Goal: Task Accomplishment & Management: Manage account settings

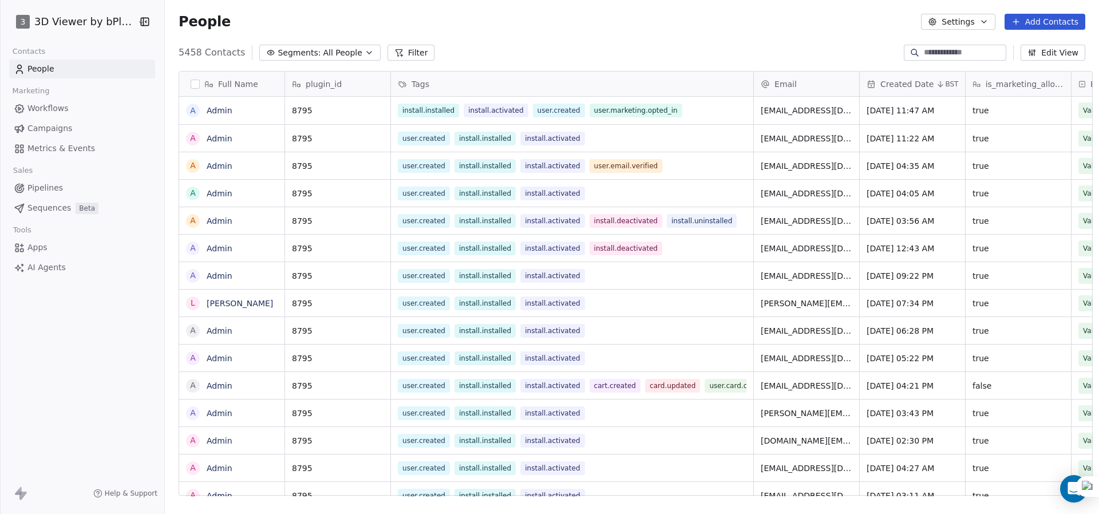
scroll to position [444, 933]
click at [124, 20] on html "3 3D Viewer by bPlugins Contacts People Marketing Workflows Campaigns Metrics &…" at bounding box center [549, 257] width 1099 height 514
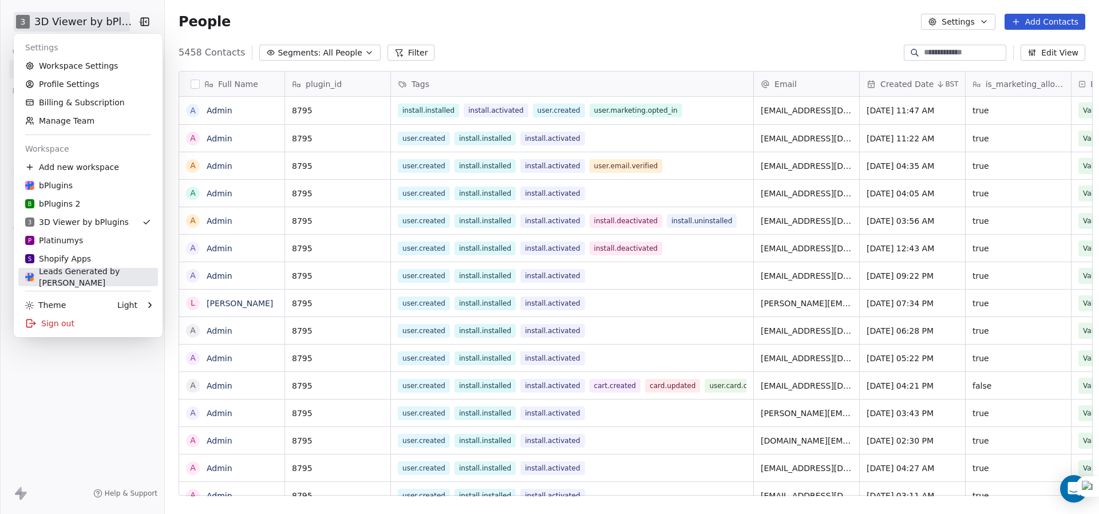
click at [89, 276] on div "Leads Generated by Nil" at bounding box center [88, 277] width 126 height 23
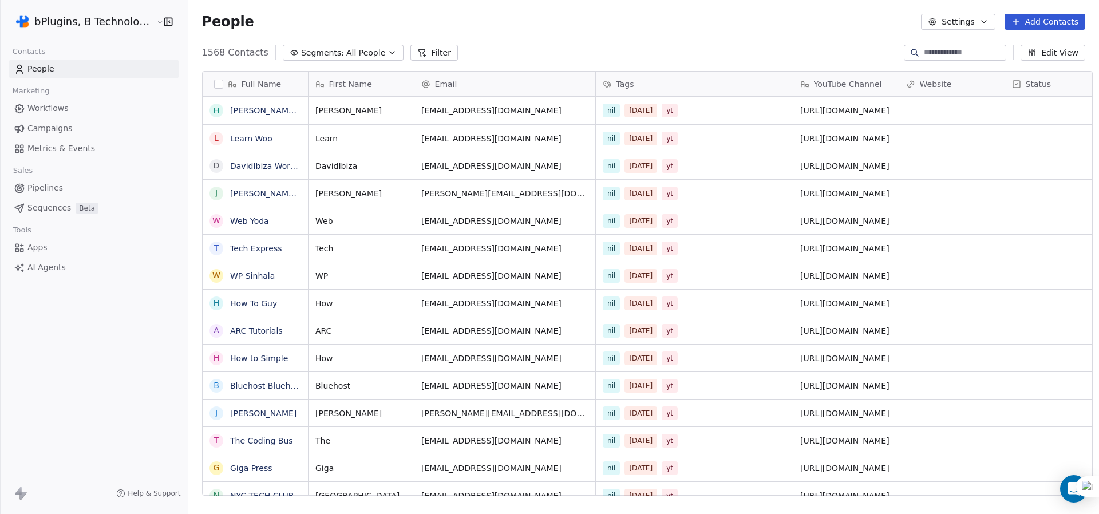
scroll to position [444, 910]
click at [936, 49] on input at bounding box center [964, 52] width 80 height 11
paste input "**********"
type input "**********"
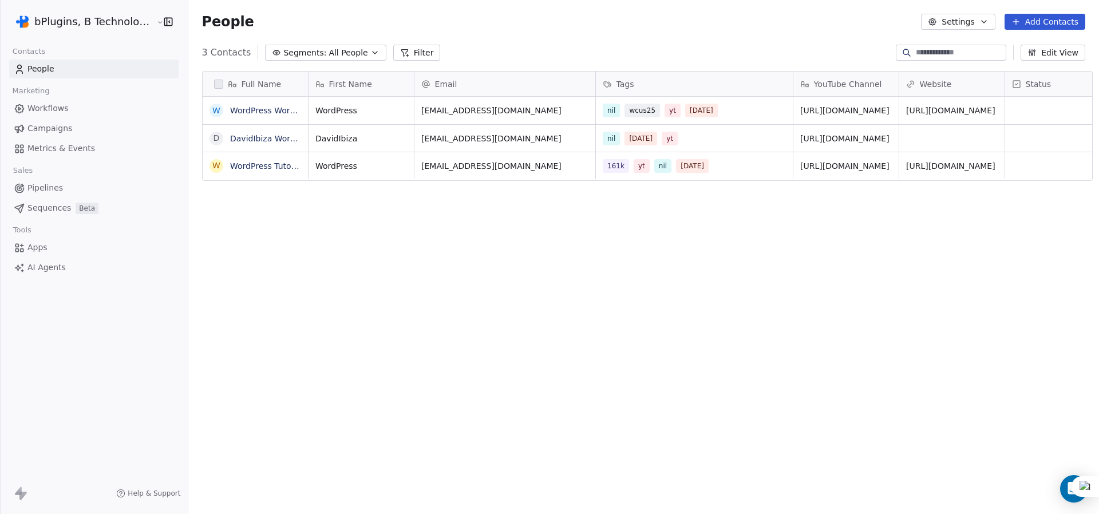
scroll to position [0, 0]
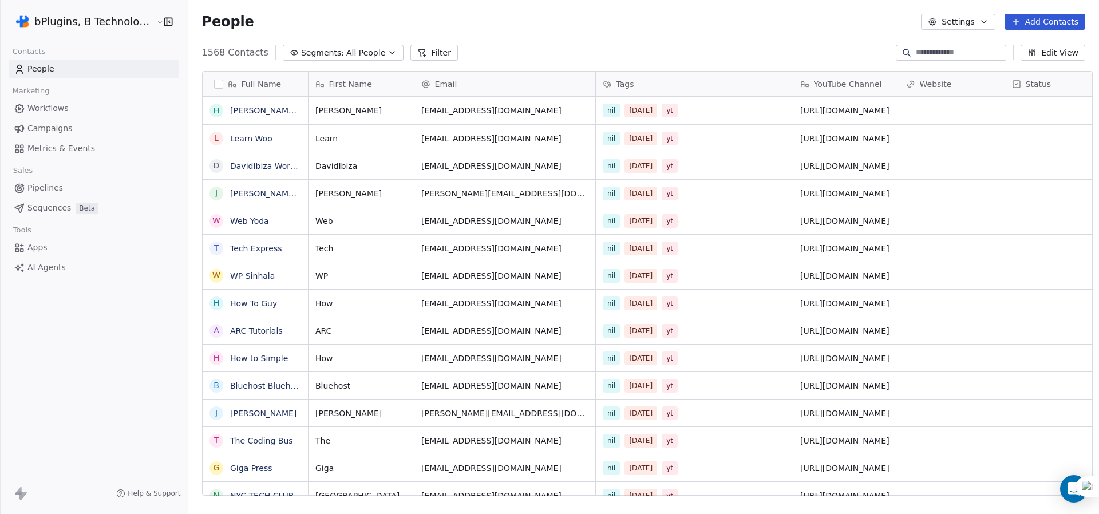
click at [922, 50] on input at bounding box center [960, 52] width 88 height 11
paste input "**********"
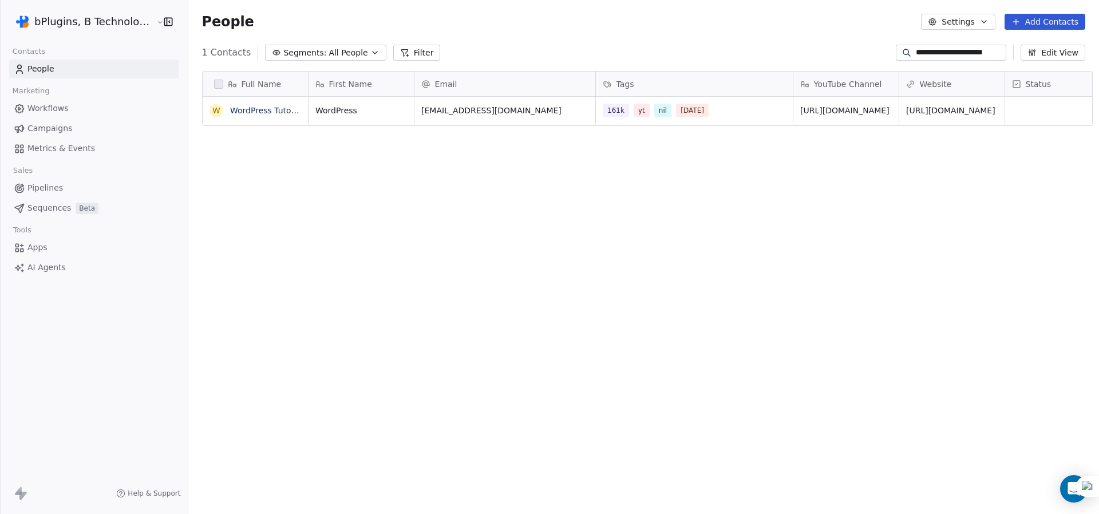
scroll to position [444, 910]
type input "**********"
click at [709, 28] on div "People Settings Add Contacts" at bounding box center [643, 22] width 883 height 16
click at [468, 108] on span "bjorn@wplearninglab.com" at bounding box center [494, 110] width 145 height 11
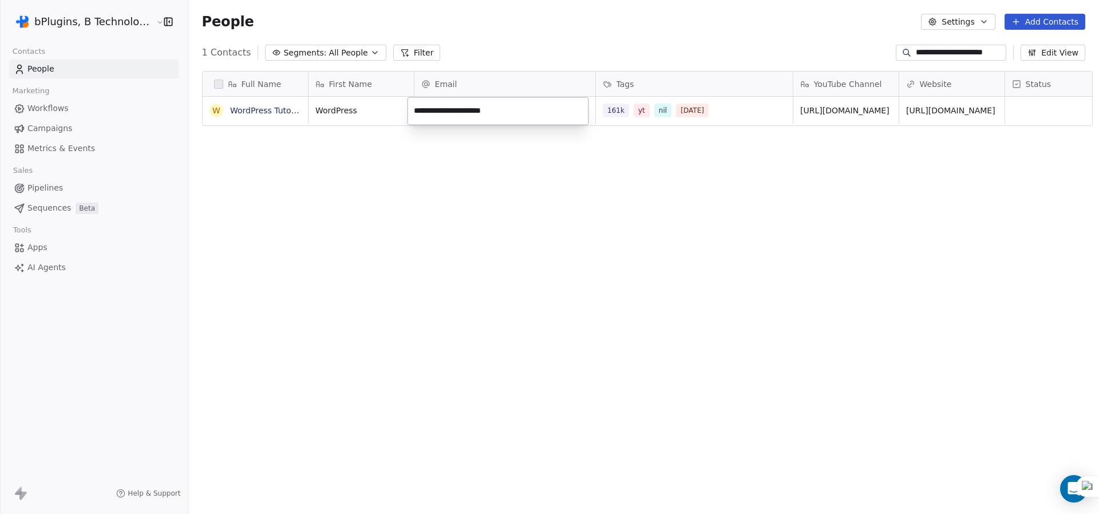
click at [468, 108] on input "**********" at bounding box center [498, 111] width 176 height 23
click at [58, 133] on html "**********" at bounding box center [549, 257] width 1099 height 514
click at [53, 127] on span "Campaigns" at bounding box center [49, 129] width 45 height 12
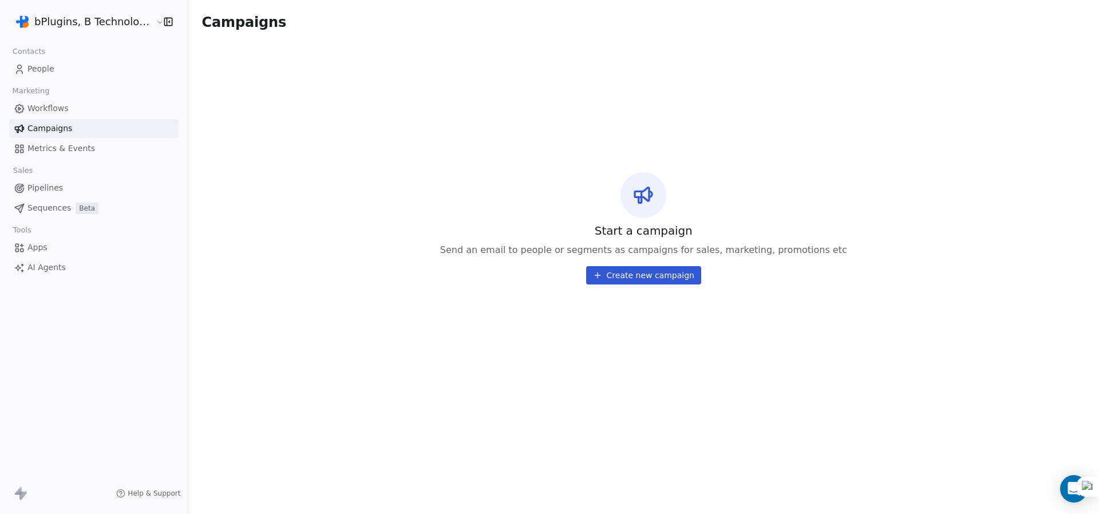
click at [53, 108] on span "Workflows" at bounding box center [47, 108] width 41 height 12
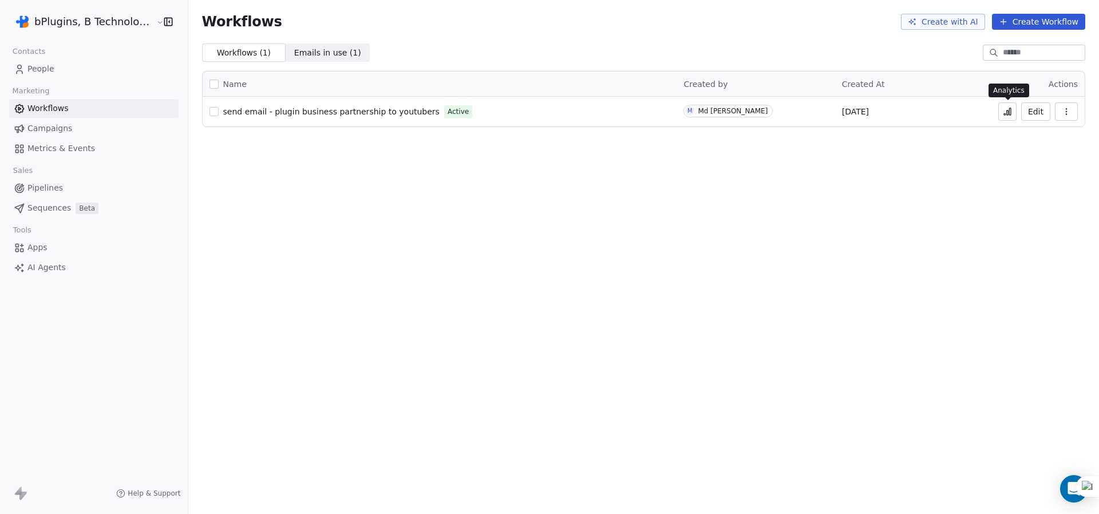
click at [1007, 109] on icon at bounding box center [1007, 111] width 9 height 9
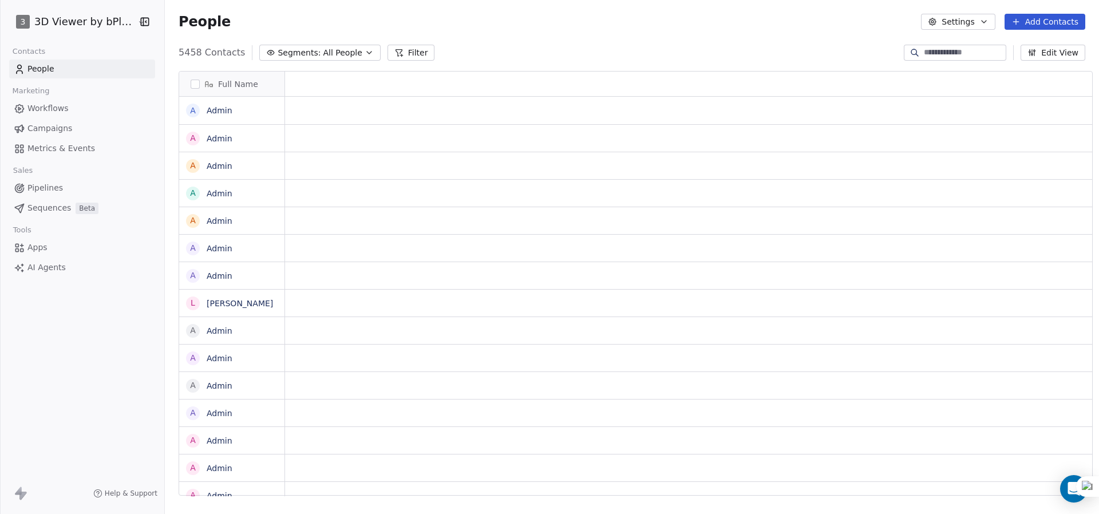
scroll to position [444, 933]
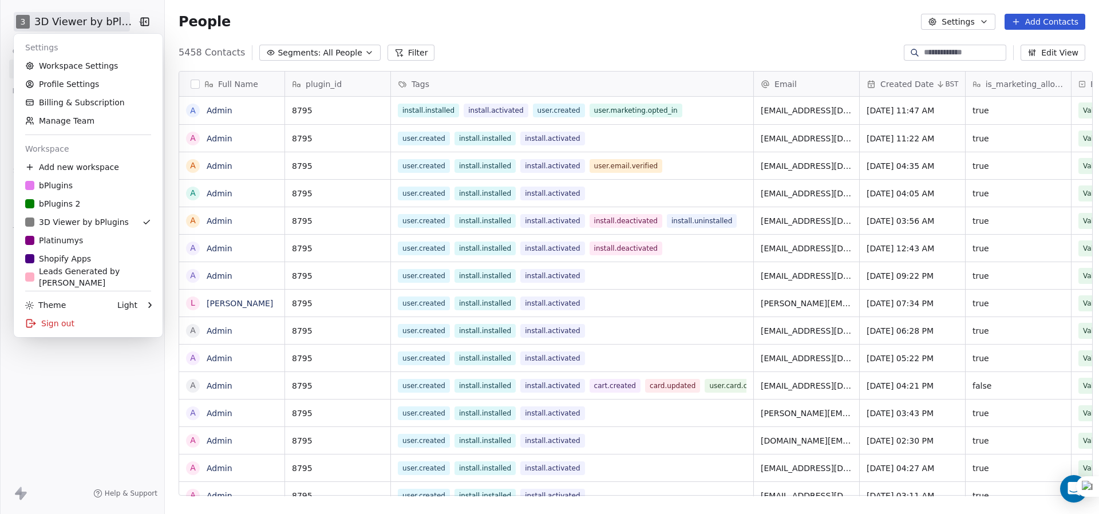
click at [124, 23] on html "3 3D Viewer by bPlugins Contacts People Marketing Workflows Campaigns Metrics &…" at bounding box center [549, 257] width 1099 height 514
click at [60, 278] on div "Leads Generated by Nil" at bounding box center [88, 277] width 126 height 23
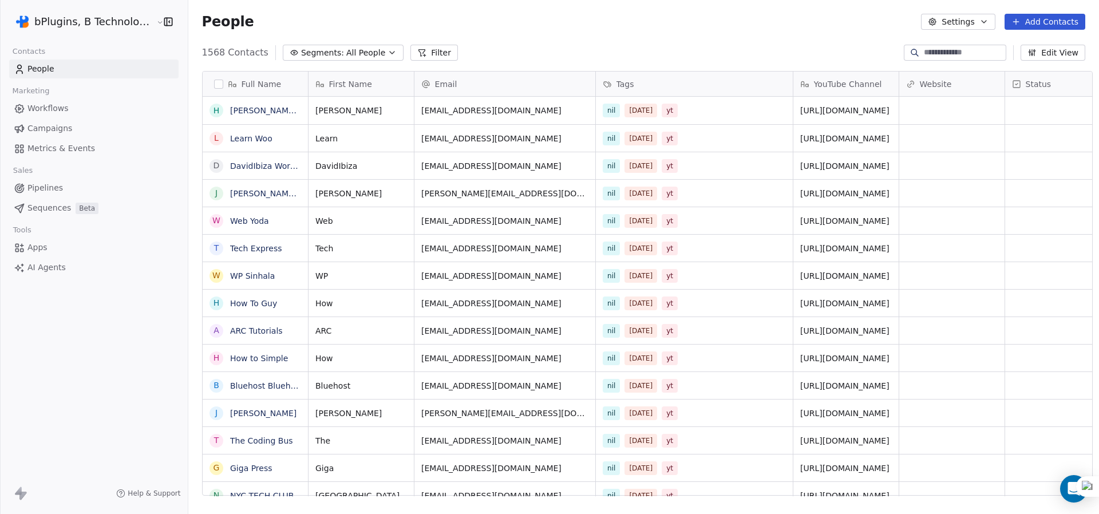
scroll to position [444, 910]
click at [945, 52] on input at bounding box center [964, 52] width 80 height 11
paste input "**********"
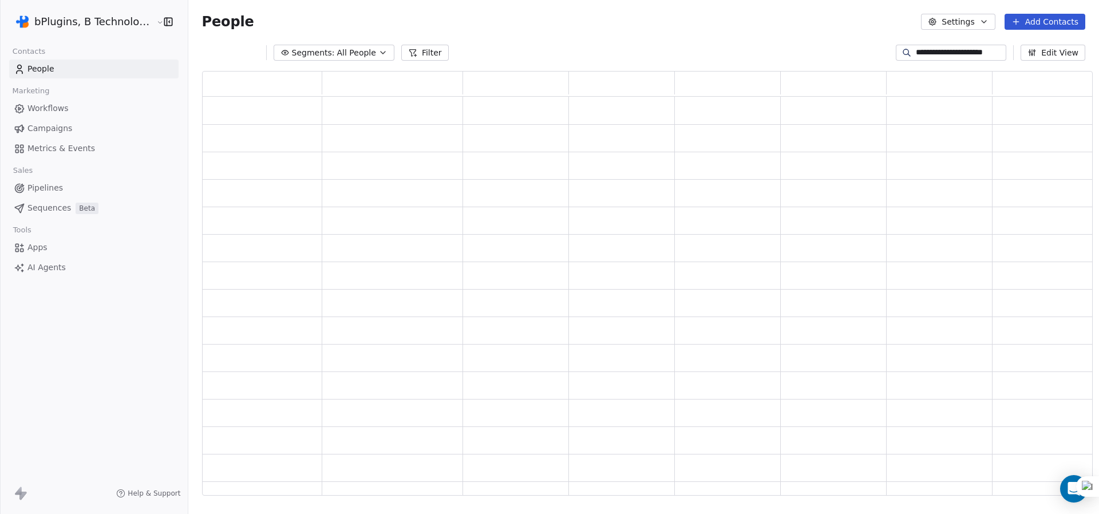
scroll to position [416, 882]
type input "**********"
click at [737, 36] on div "People Settings Add Contacts" at bounding box center [643, 22] width 911 height 44
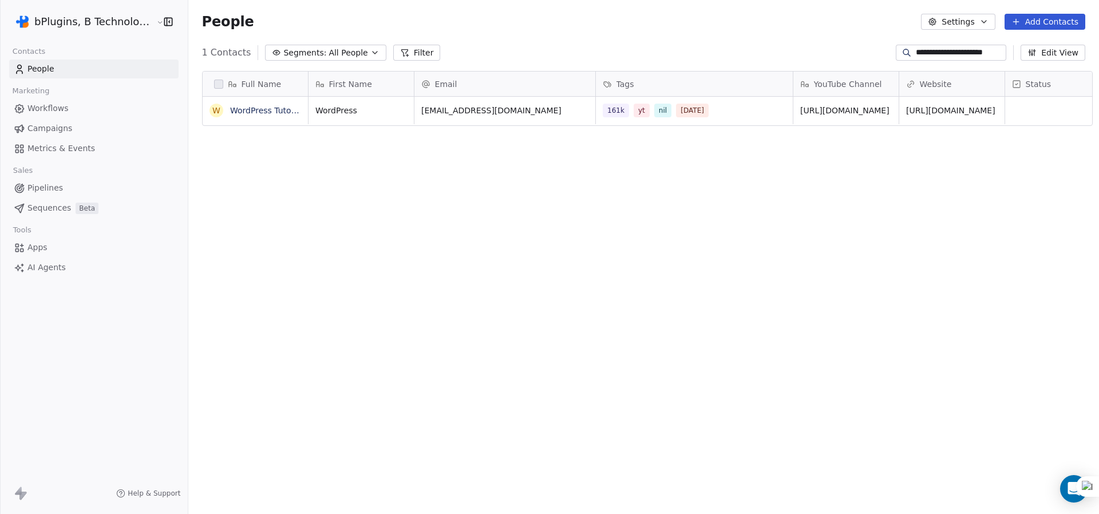
scroll to position [444, 910]
click at [249, 110] on link "WordPress Tutorials" at bounding box center [269, 110] width 78 height 9
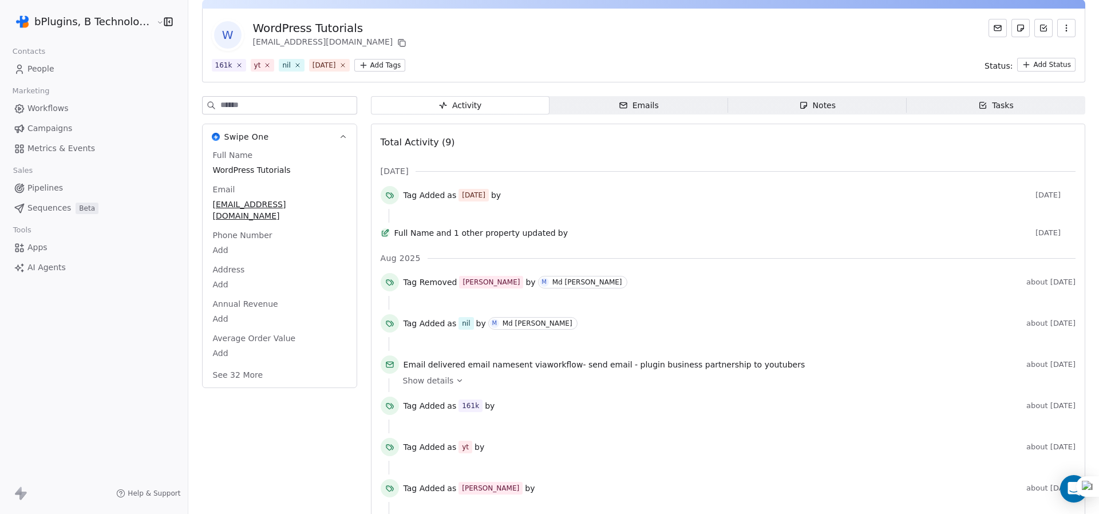
scroll to position [95, 0]
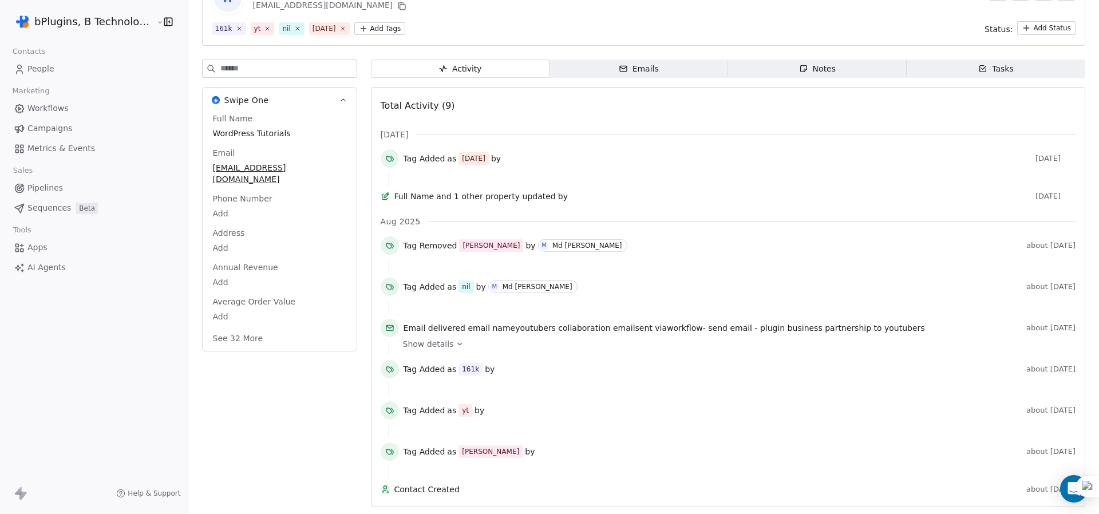
click at [458, 343] on icon at bounding box center [460, 344] width 4 height 2
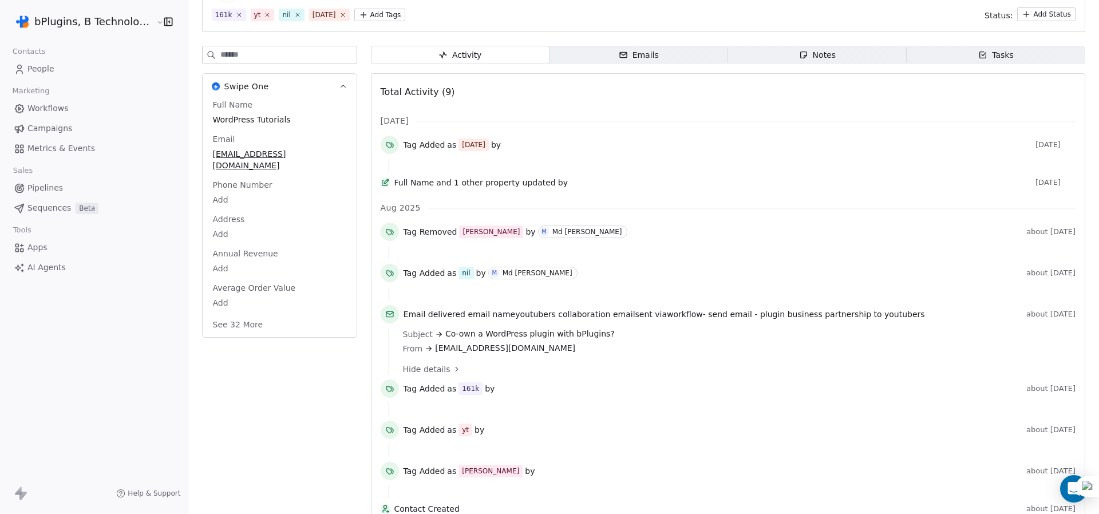
click at [426, 374] on span "Hide details" at bounding box center [427, 369] width 48 height 11
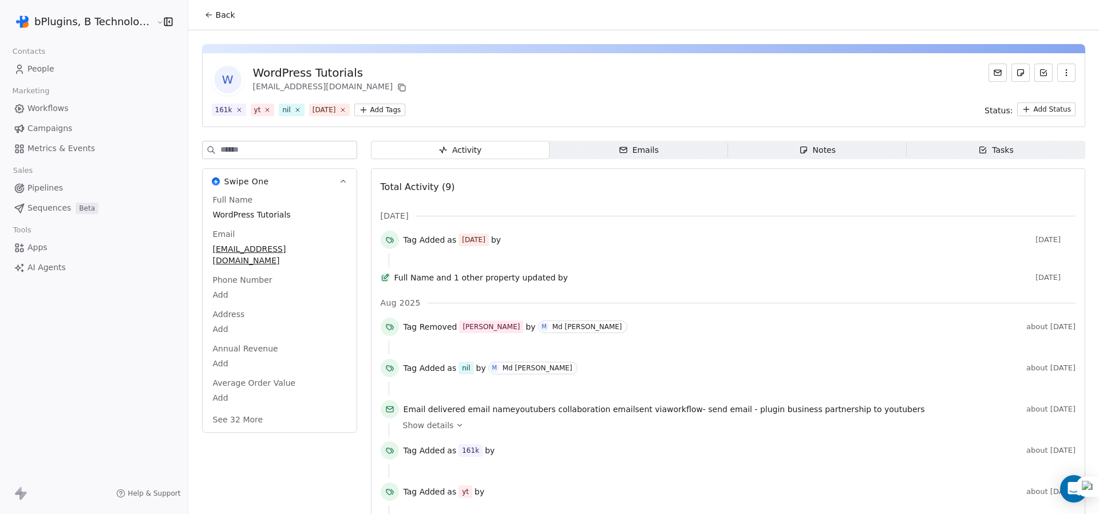
click at [629, 152] on div "Emails" at bounding box center [639, 150] width 40 height 12
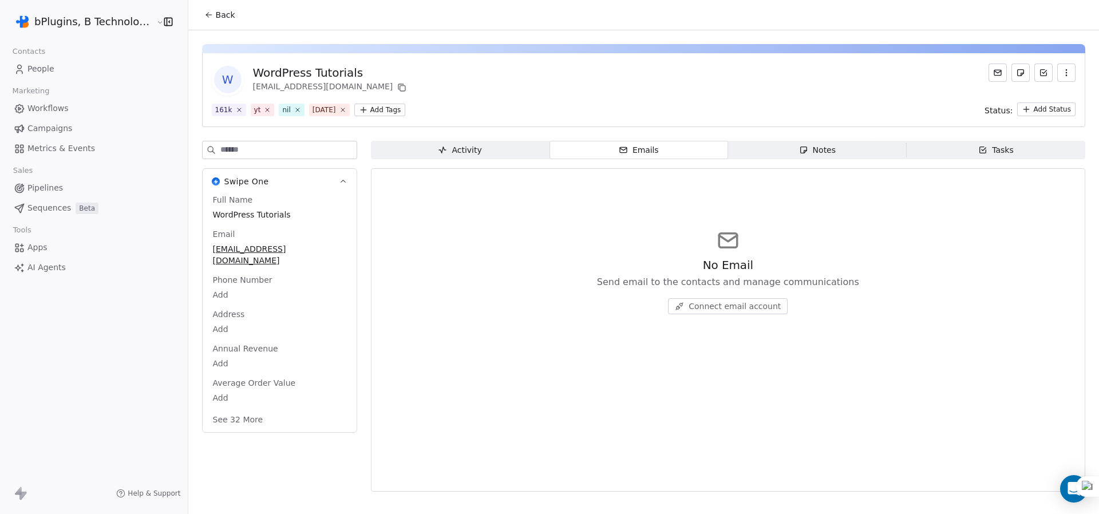
click at [791, 150] on span "Notes Notes" at bounding box center [817, 150] width 179 height 18
click at [989, 147] on div "Tasks" at bounding box center [995, 150] width 35 height 12
click at [847, 159] on span "Notes Notes" at bounding box center [817, 150] width 179 height 18
click at [669, 149] on span "Emails Emails" at bounding box center [639, 150] width 179 height 18
click at [464, 149] on div "Activity" at bounding box center [460, 150] width 44 height 12
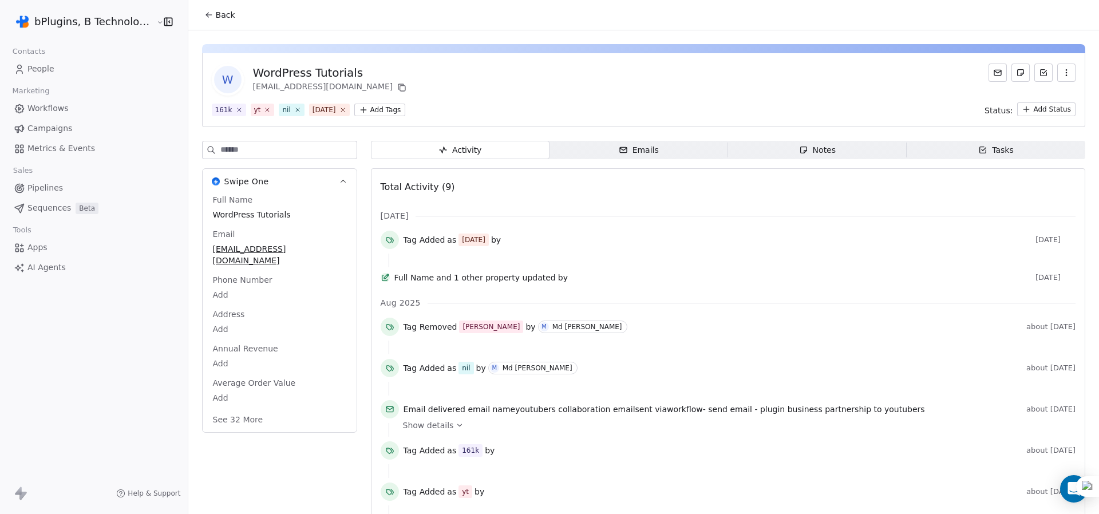
click at [626, 152] on div "Emails" at bounding box center [639, 150] width 40 height 12
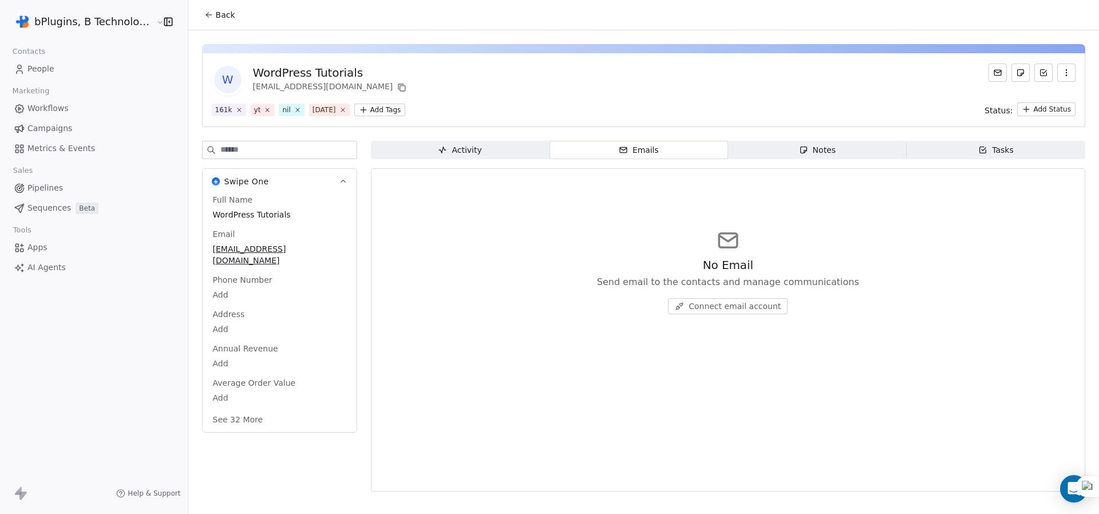
click at [712, 309] on span "Connect email account" at bounding box center [735, 306] width 92 height 11
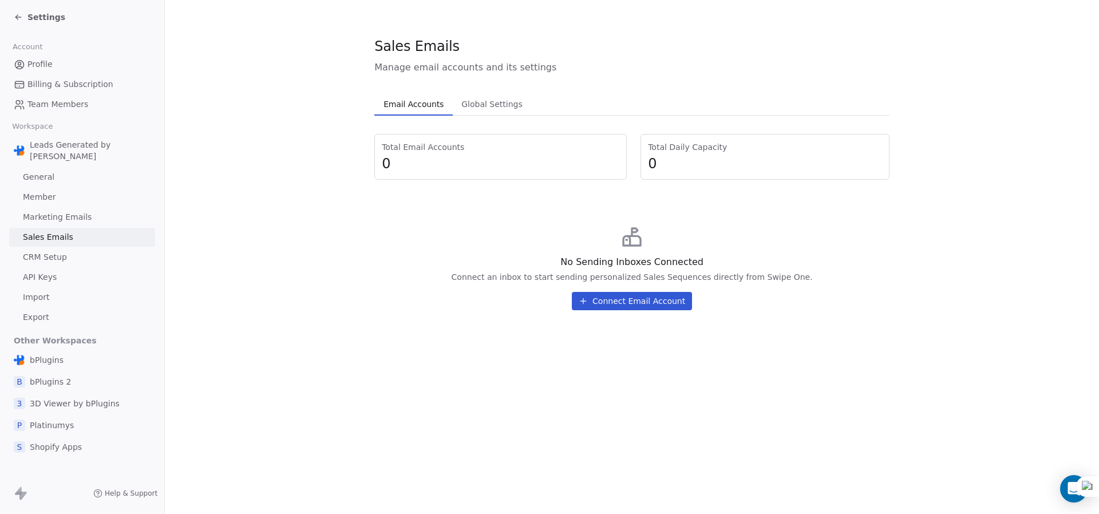
click at [433, 165] on span "0" at bounding box center [501, 163] width 238 height 17
click at [482, 111] on span "Global Settings" at bounding box center [492, 104] width 70 height 16
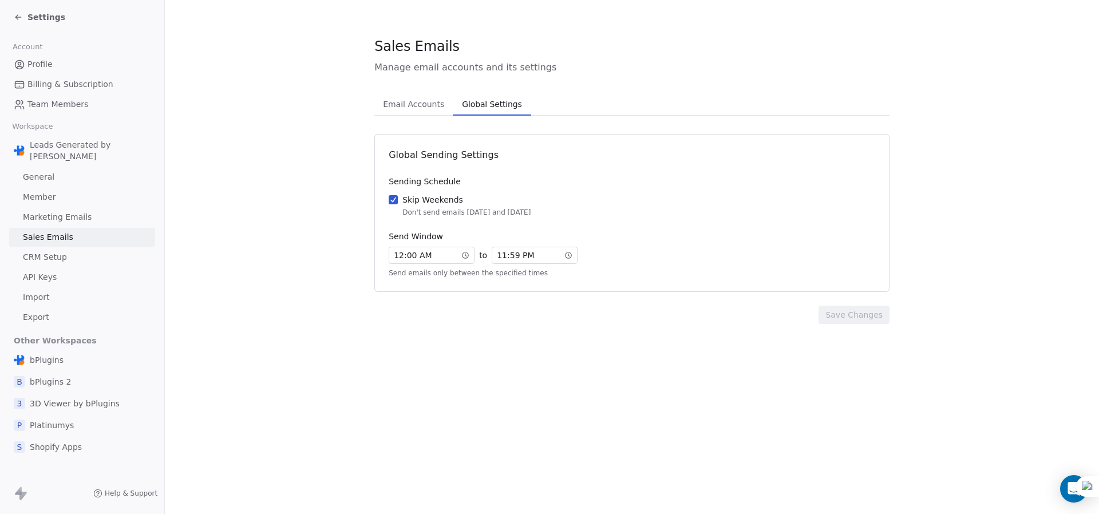
click at [417, 112] on button "Email Accounts Email Accounts" at bounding box center [413, 104] width 78 height 23
click at [495, 100] on span "Global Settings" at bounding box center [491, 104] width 69 height 16
click at [410, 100] on span "Email Accounts" at bounding box center [413, 104] width 70 height 16
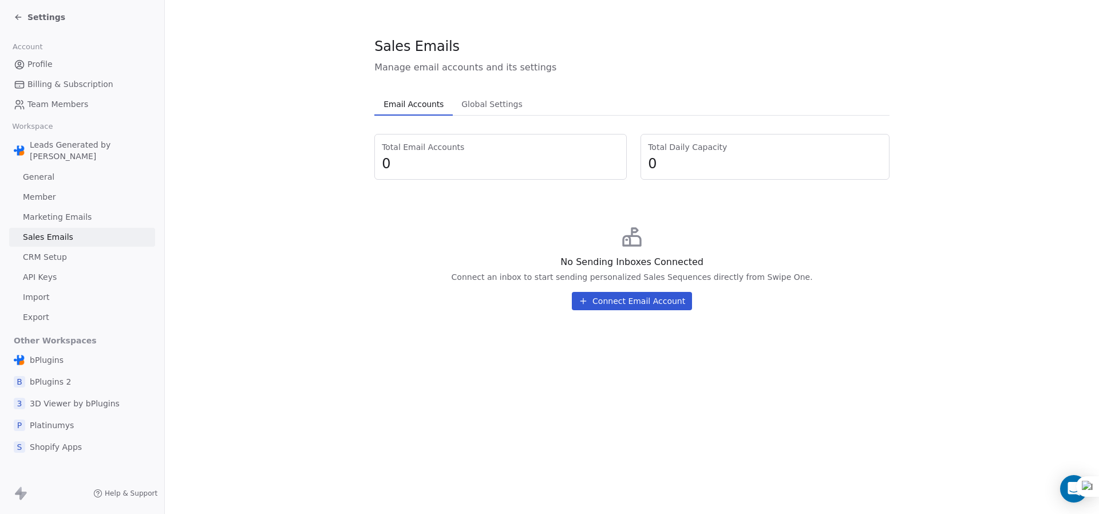
click at [635, 305] on button "Connect Email Account" at bounding box center [632, 301] width 120 height 18
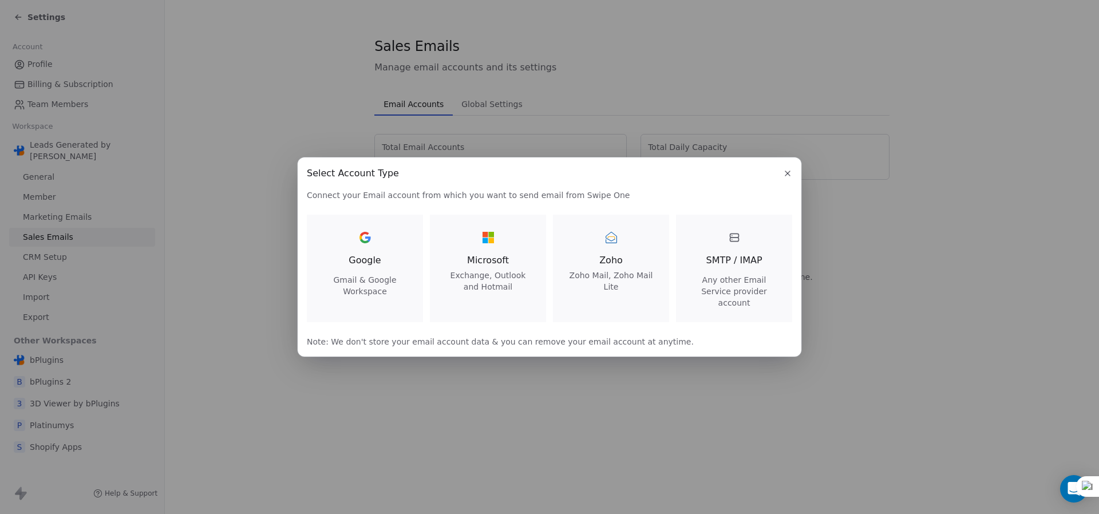
click at [786, 178] on icon "button" at bounding box center [787, 173] width 9 height 9
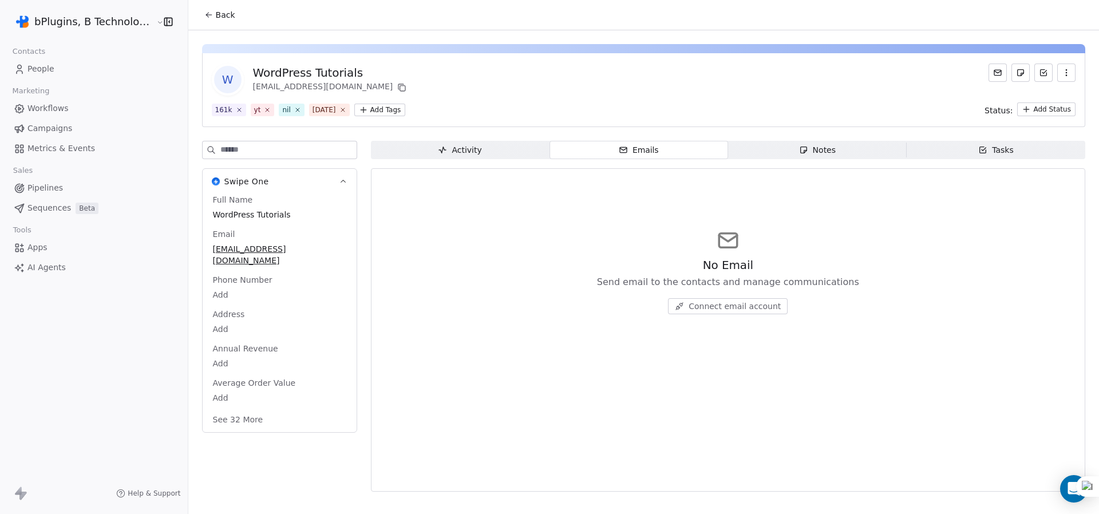
click at [49, 106] on span "Workflows" at bounding box center [47, 108] width 41 height 12
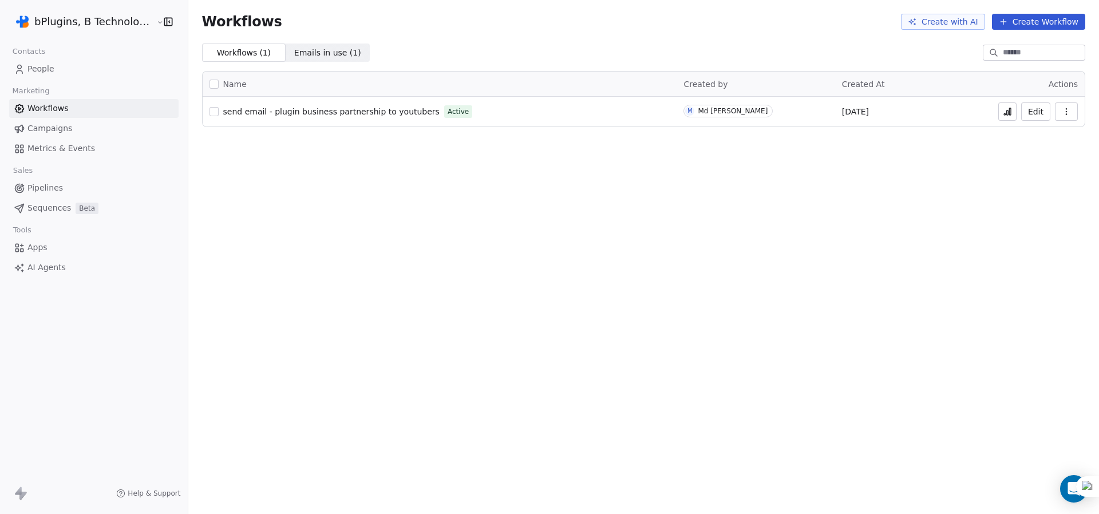
click at [380, 111] on span "send email - plugin business partnership to youtubers" at bounding box center [331, 111] width 216 height 9
